Goal: Find specific page/section: Find specific page/section

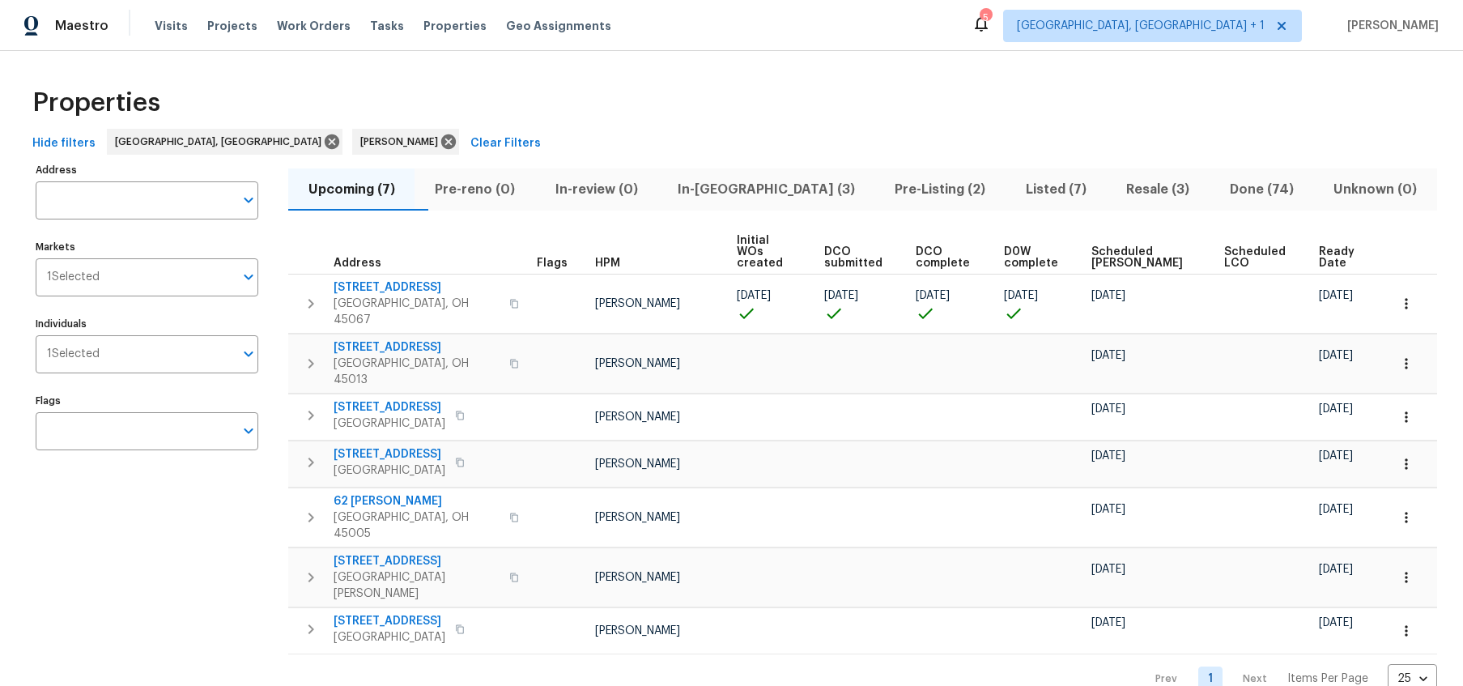
click at [796, 169] on button "In-[GEOGRAPHIC_DATA] (3)" at bounding box center [765, 189] width 217 height 42
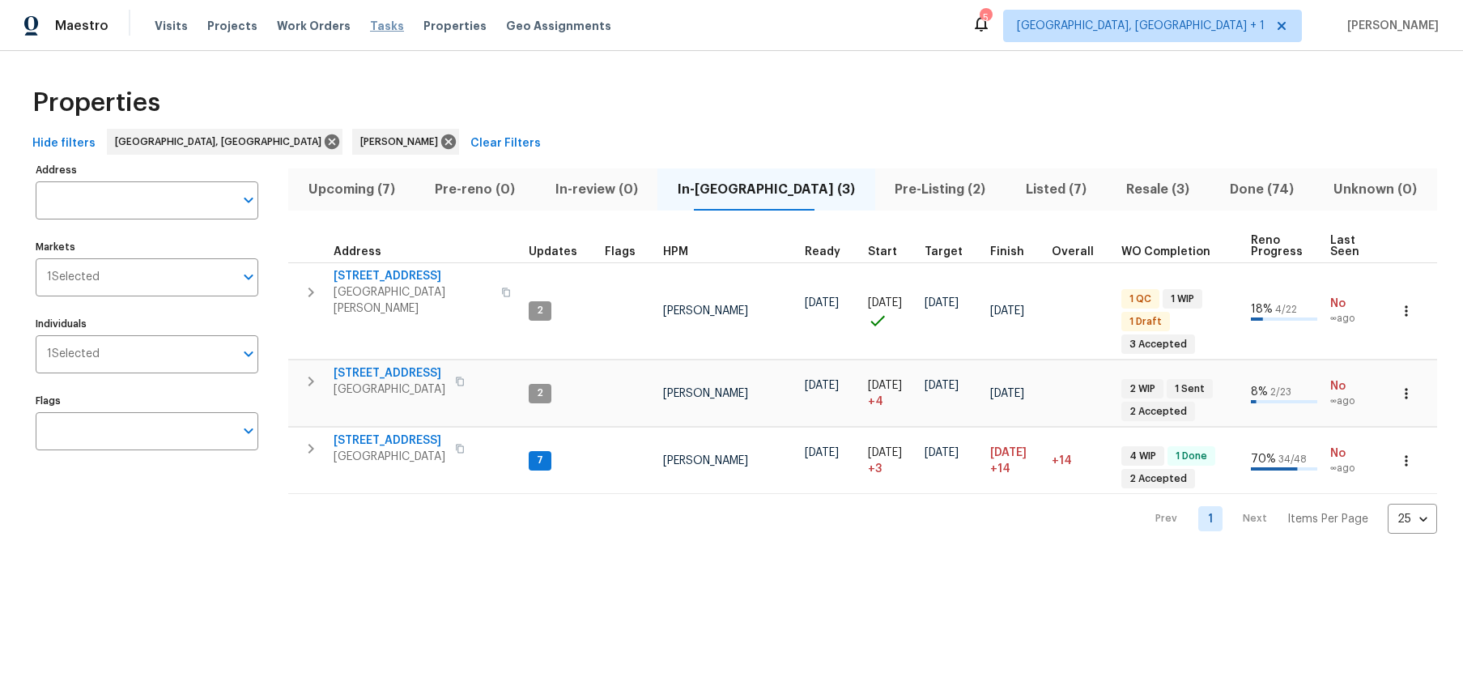
click at [370, 26] on span "Tasks" at bounding box center [387, 25] width 34 height 11
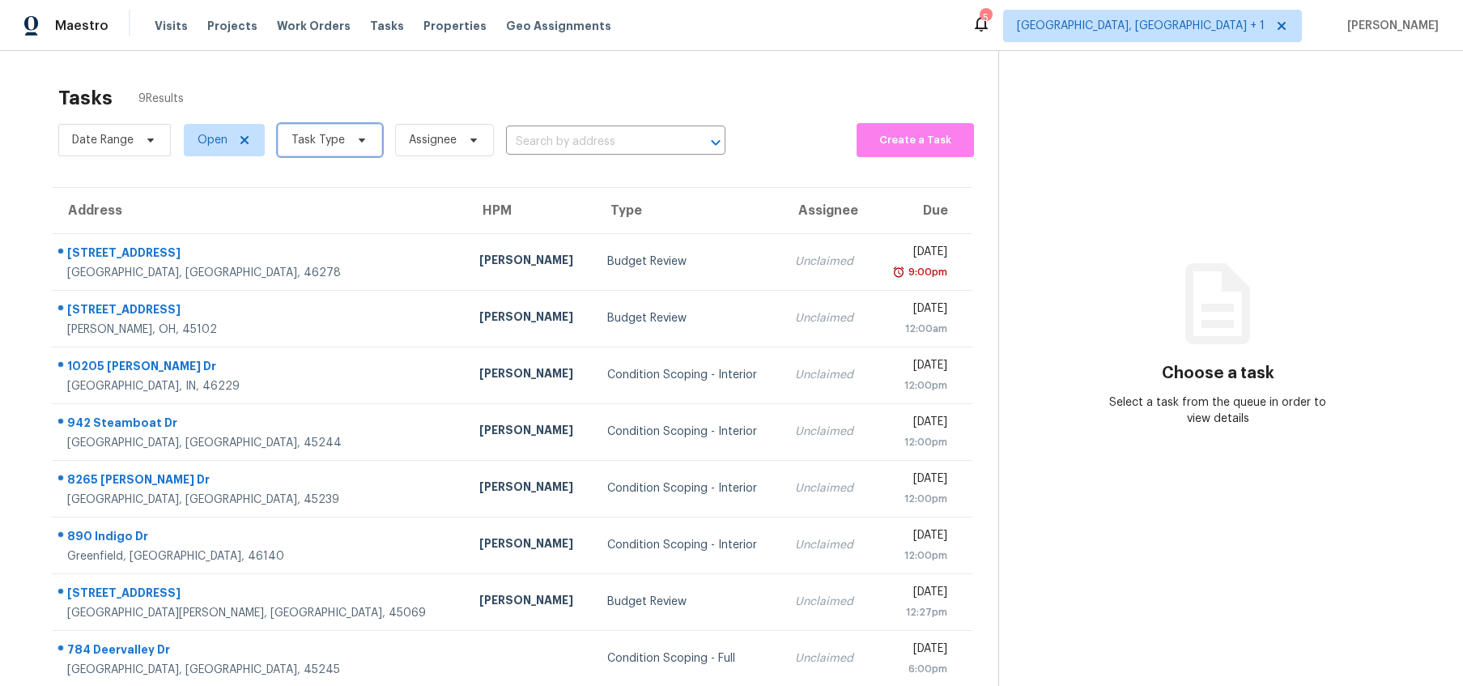
click at [364, 132] on span "Task Type" at bounding box center [330, 140] width 104 height 32
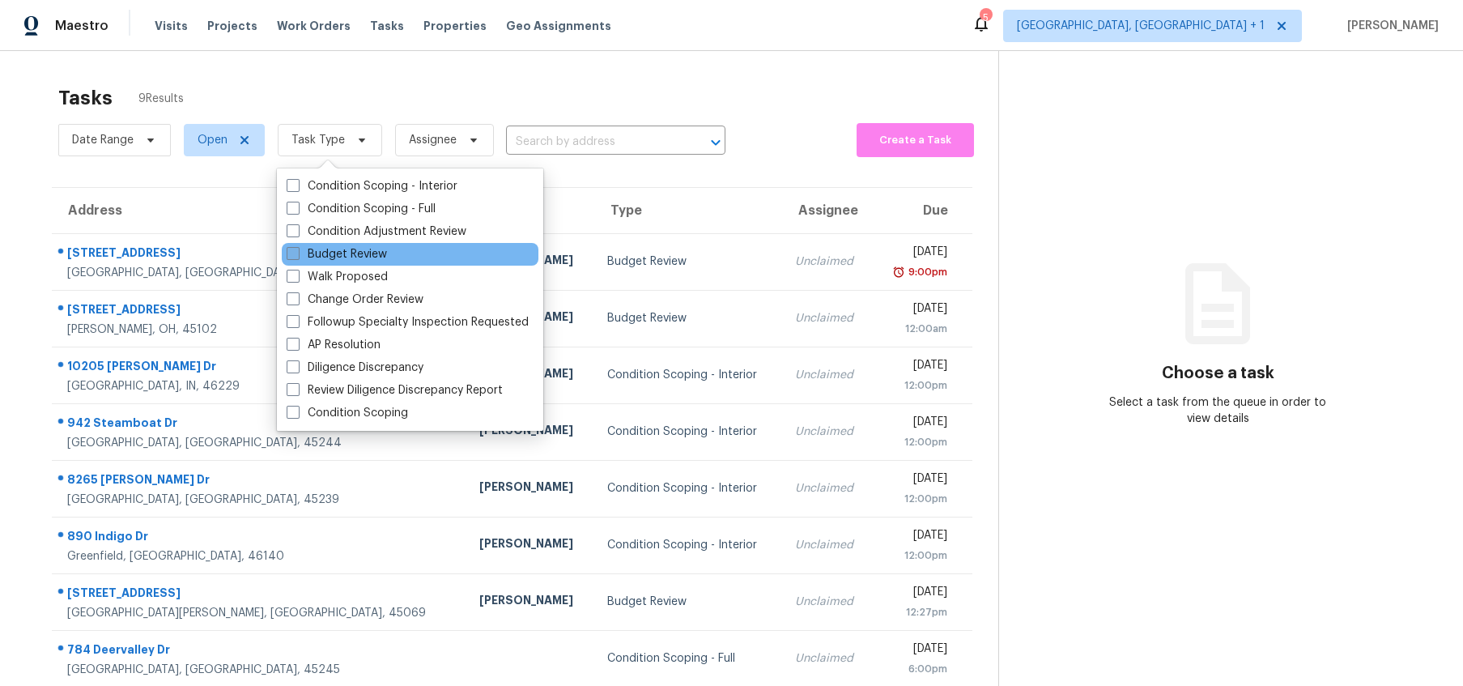
click at [331, 253] on label "Budget Review" at bounding box center [337, 254] width 100 height 16
click at [297, 253] on input "Budget Review" at bounding box center [292, 251] width 11 height 11
checkbox input "true"
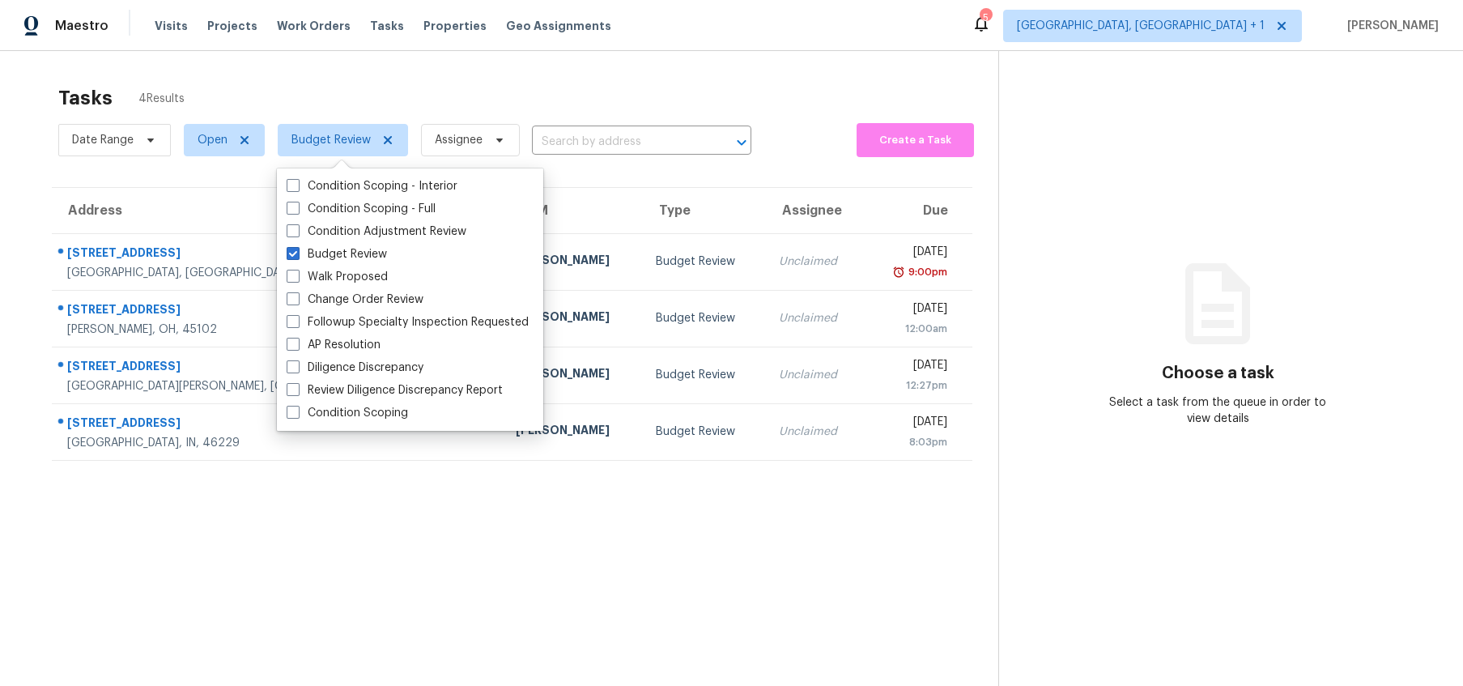
click at [655, 627] on section "Tasks 4 Results Date Range Open Budget Review Assignee ​ Create a Task Address …" at bounding box center [512, 407] width 972 height 660
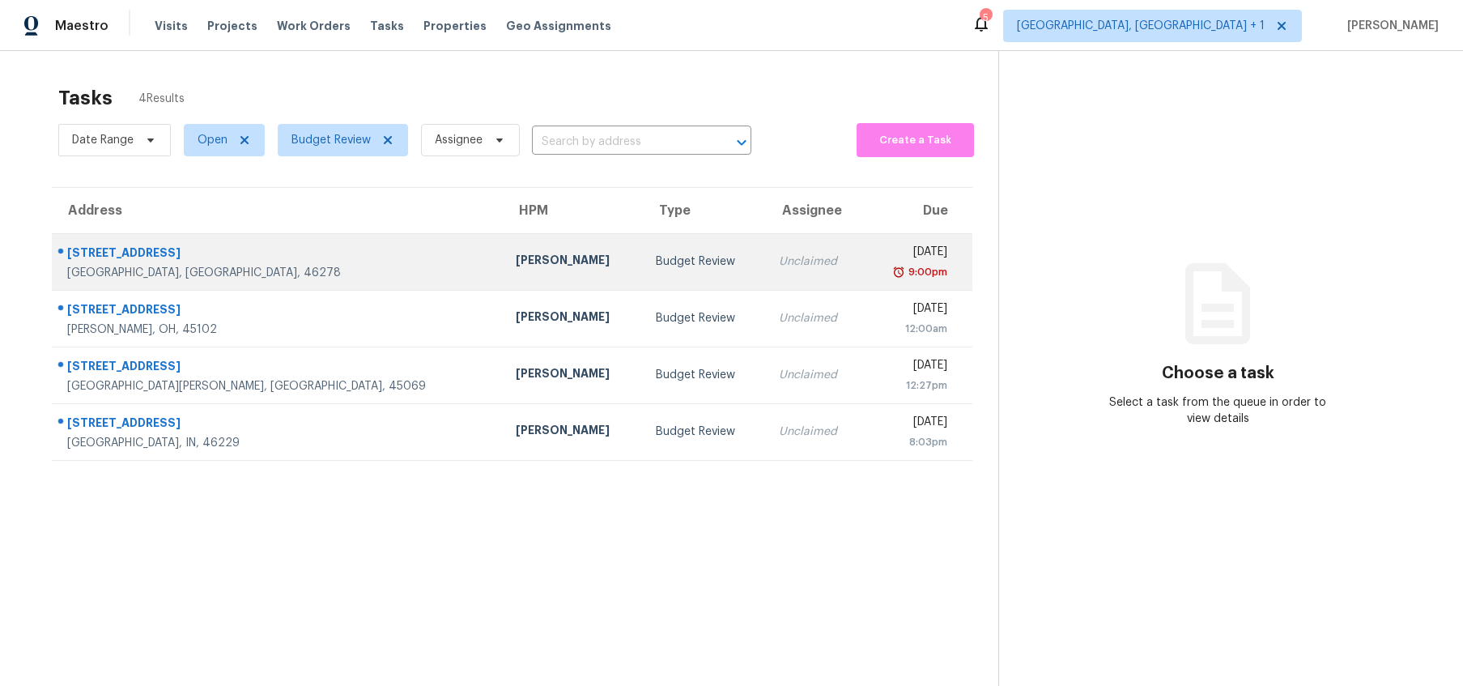
click at [914, 266] on div "9:00pm" at bounding box center [926, 272] width 42 height 16
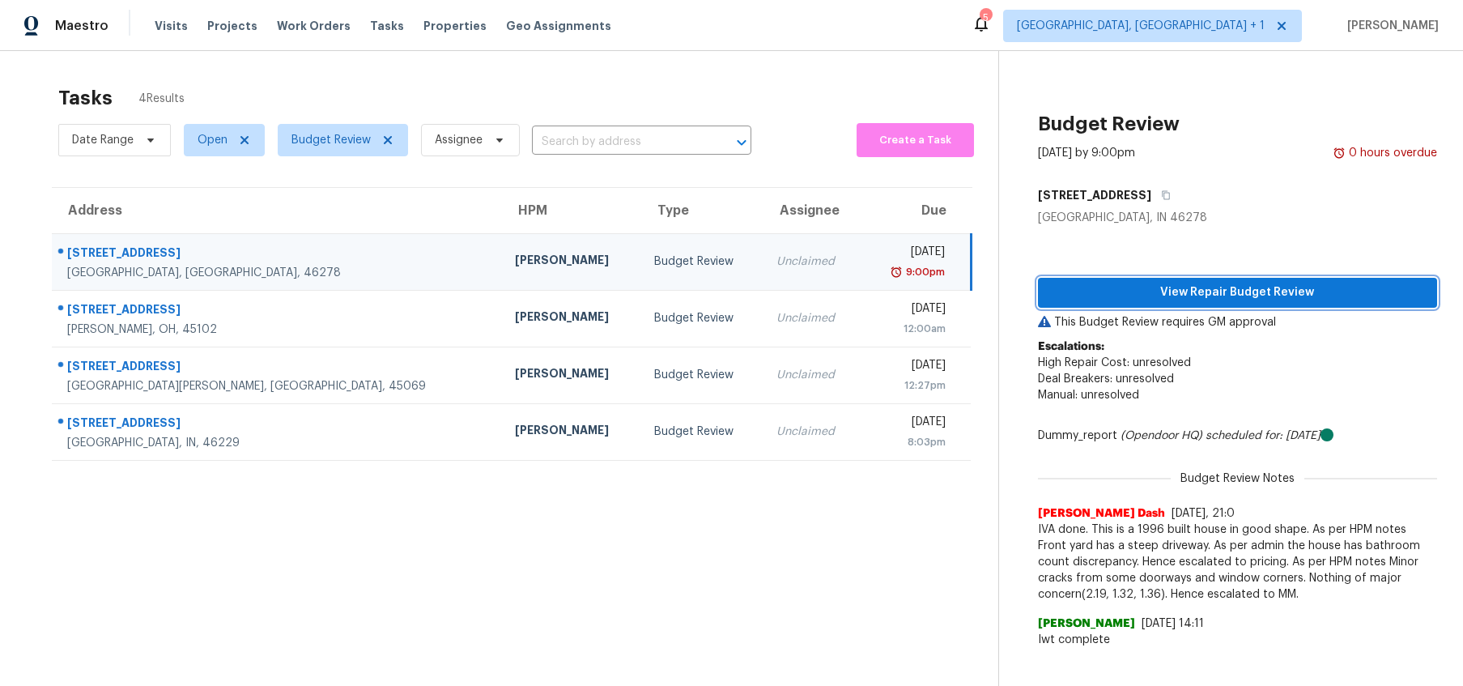
click at [1303, 287] on span "View Repair Budget Review" at bounding box center [1237, 293] width 373 height 20
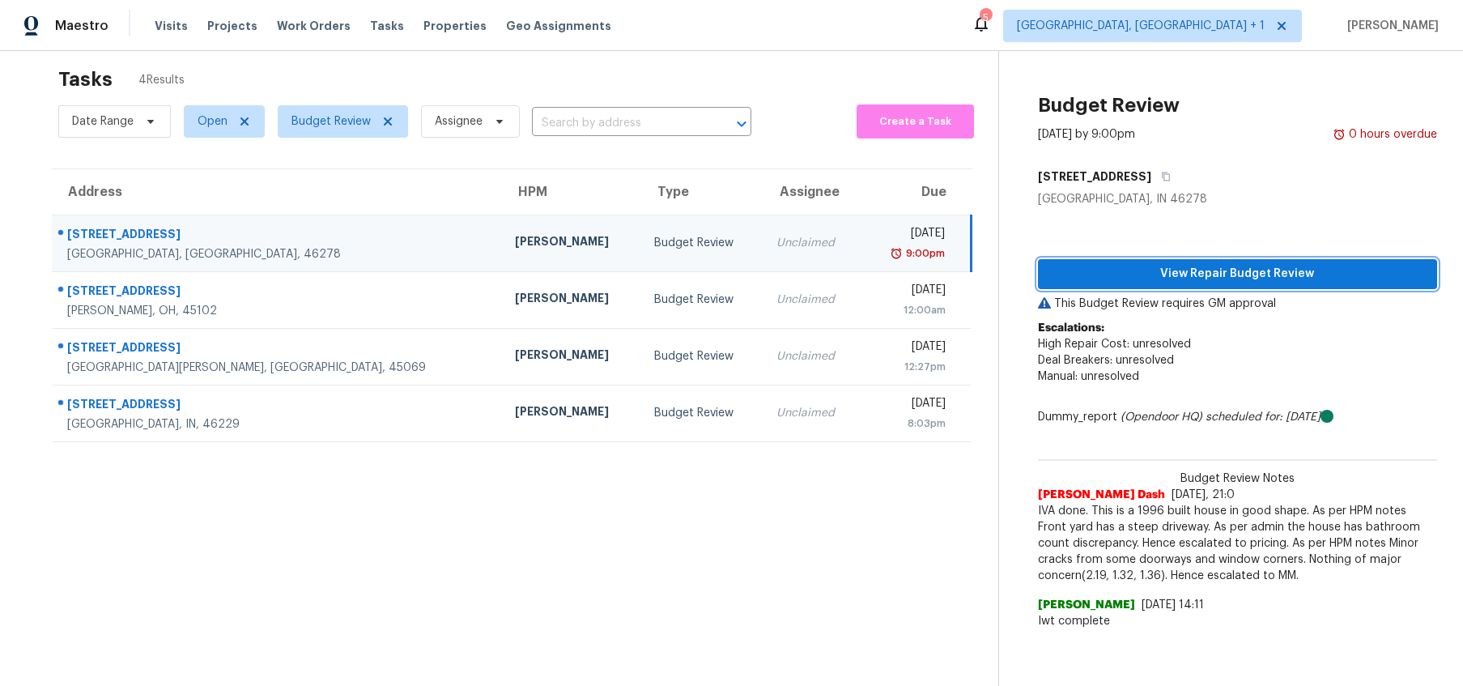
scroll to position [17, 0]
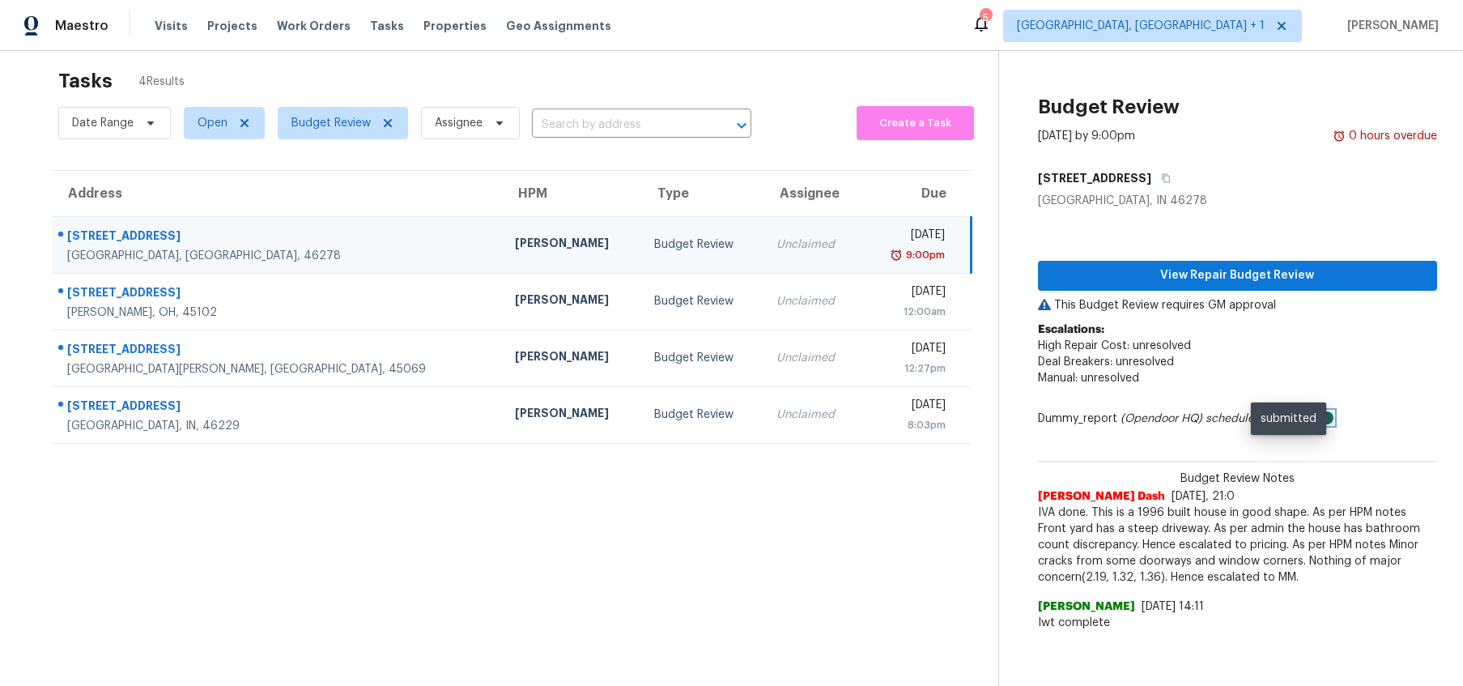
click at [1334, 417] on icon at bounding box center [1327, 417] width 13 height 13
